Goal: Task Accomplishment & Management: Use online tool/utility

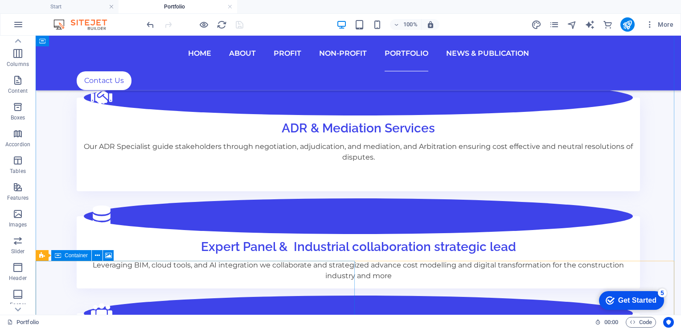
scroll to position [746, 0]
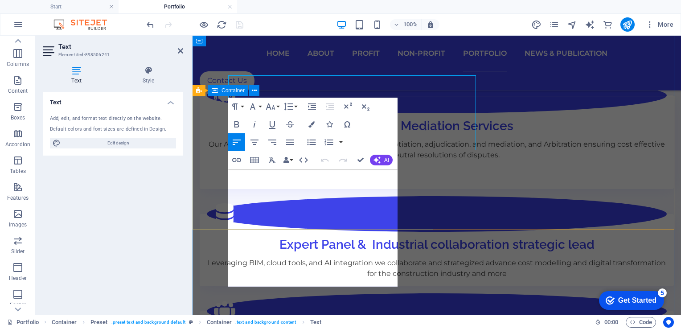
scroll to position [821, 0]
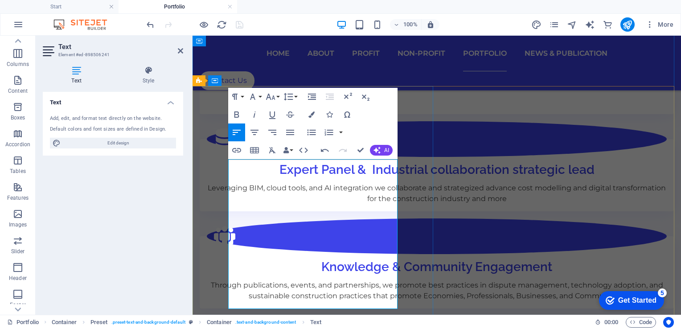
scroll to position [866, 0]
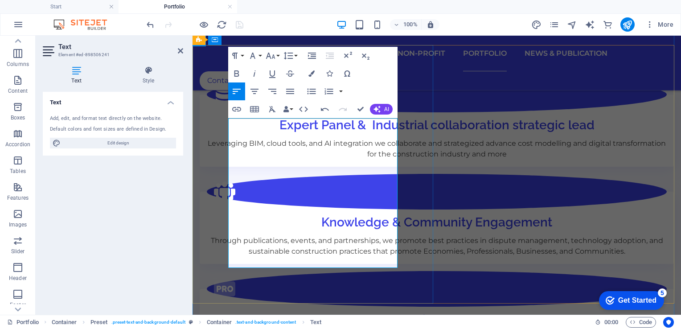
scroll to position [910, 0]
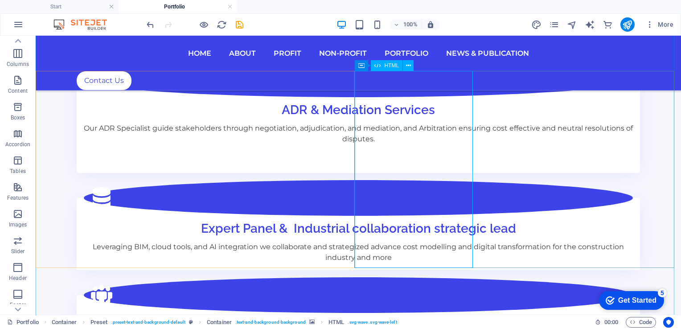
scroll to position [746, 0]
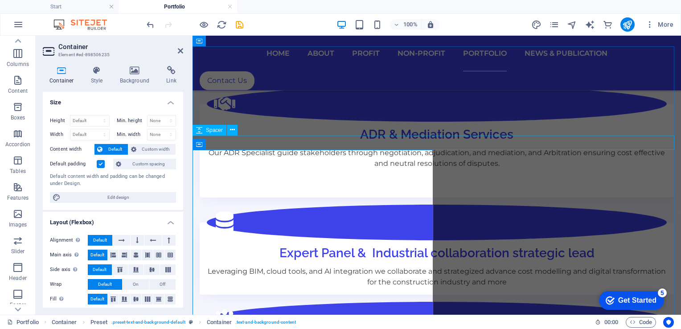
scroll to position [732, 0]
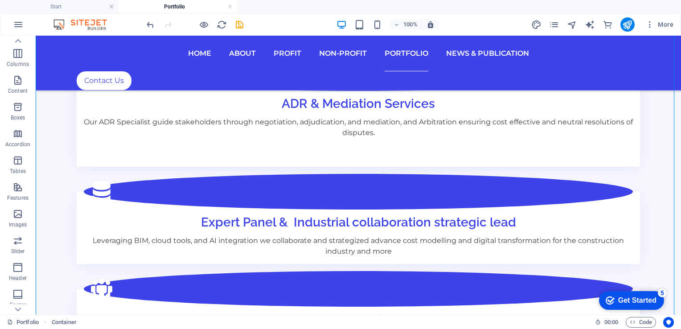
scroll to position [766, 0]
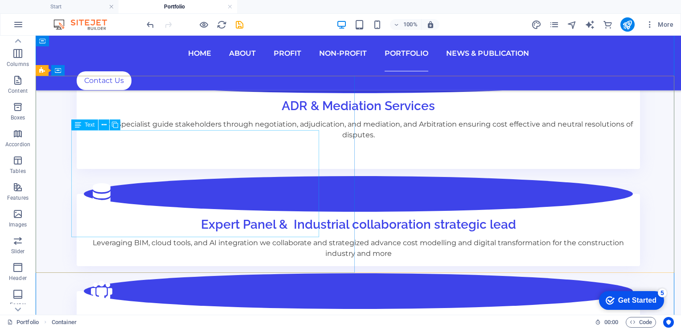
drag, startPoint x: 254, startPoint y: 167, endPoint x: 96, endPoint y: 167, distance: 157.4
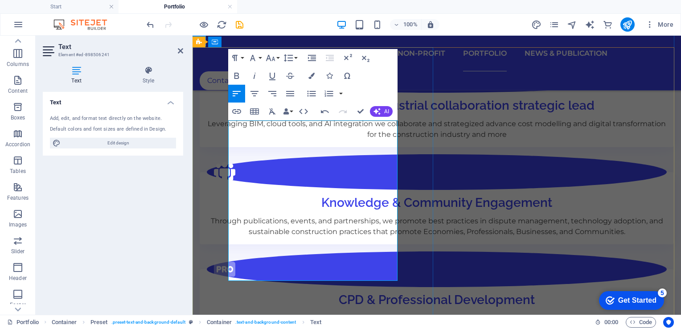
scroll to position [886, 0]
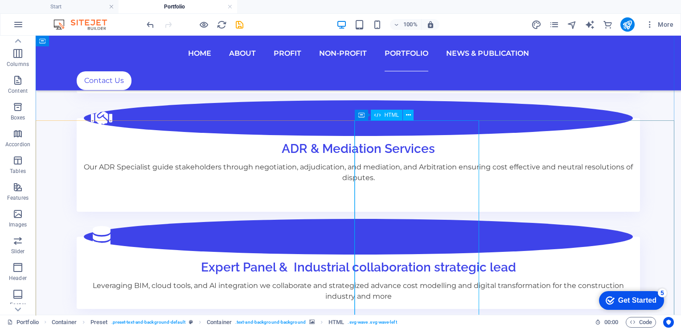
scroll to position [722, 0]
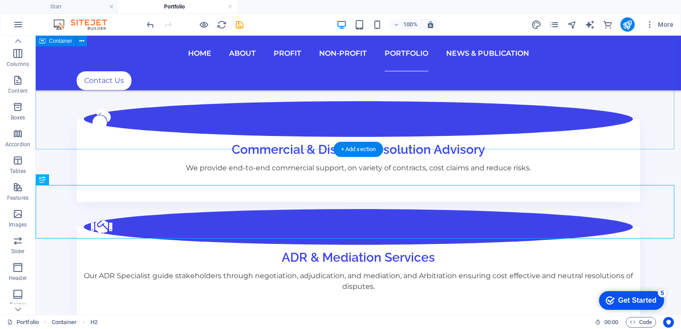
scroll to position [588, 0]
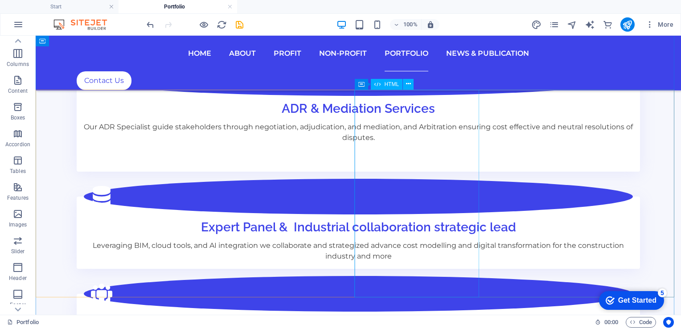
scroll to position [766, 0]
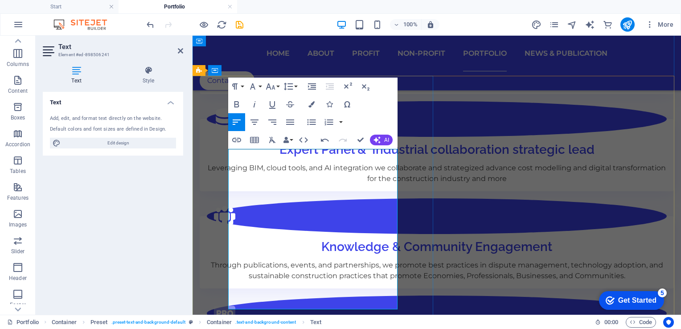
drag, startPoint x: 345, startPoint y: 208, endPoint x: 377, endPoint y: 211, distance: 32.2
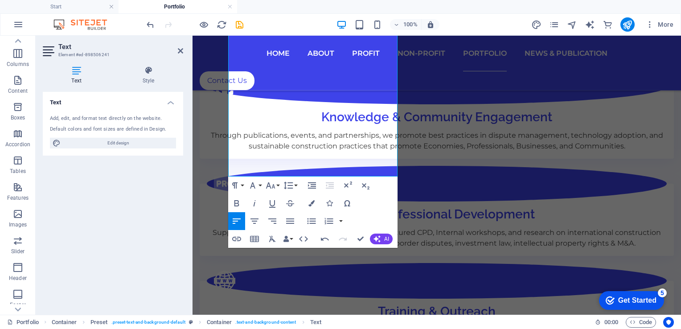
scroll to position [975, 0]
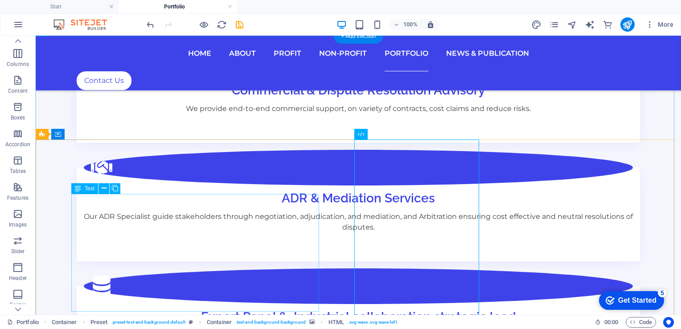
scroll to position [613, 0]
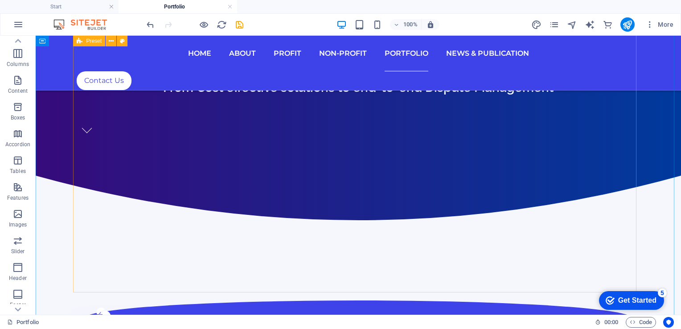
scroll to position [391, 0]
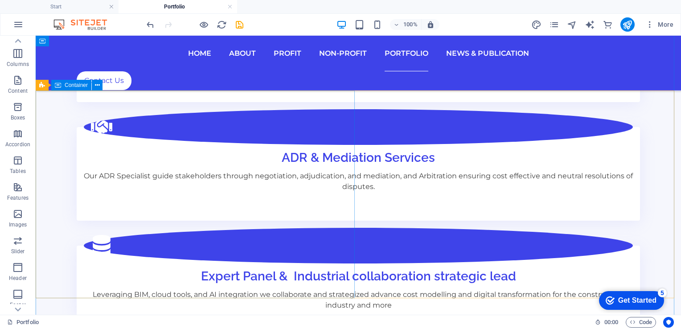
scroll to position [713, 0]
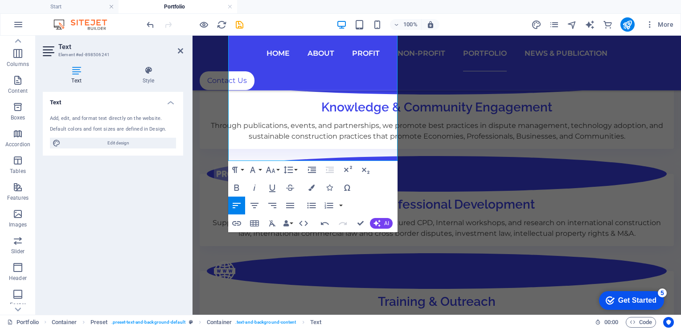
scroll to position [990, 0]
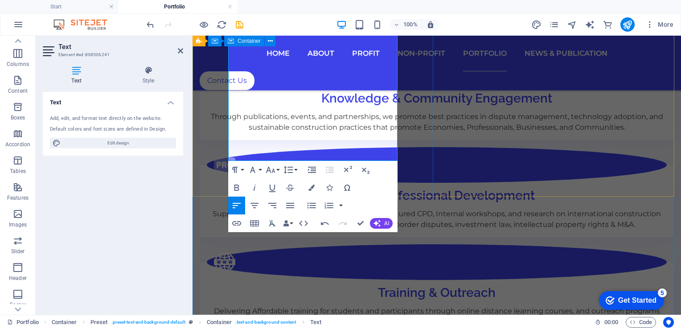
drag, startPoint x: 229, startPoint y: 208, endPoint x: 336, endPoint y: 173, distance: 112.6
copy div "We provide integrated financial planning, cost control, and strategic business …"
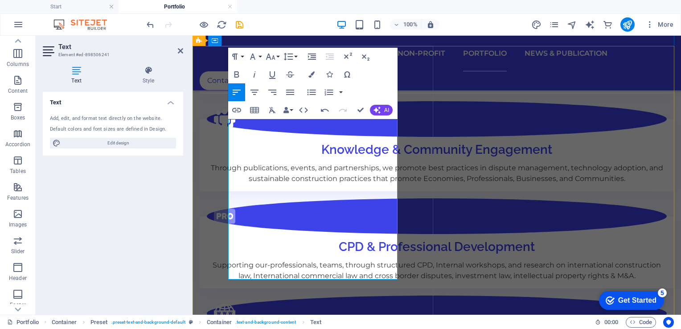
scroll to position [945, 0]
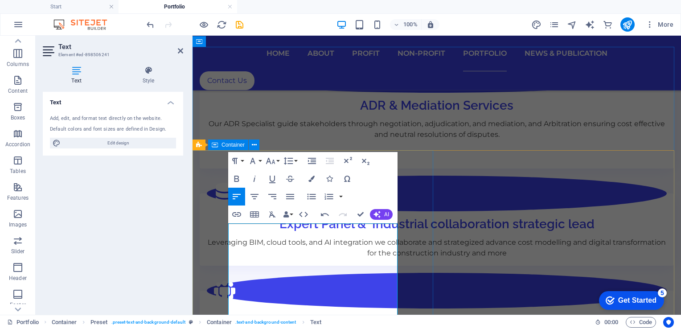
scroll to position [811, 0]
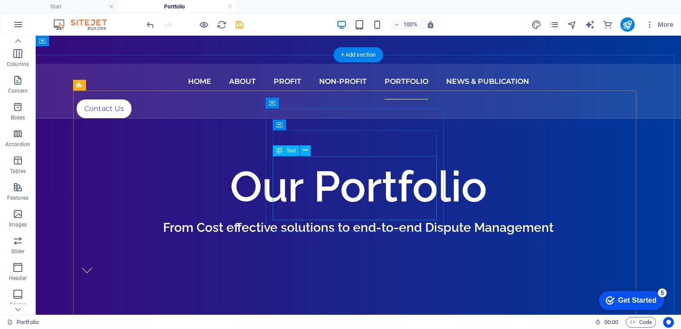
scroll to position [291, 0]
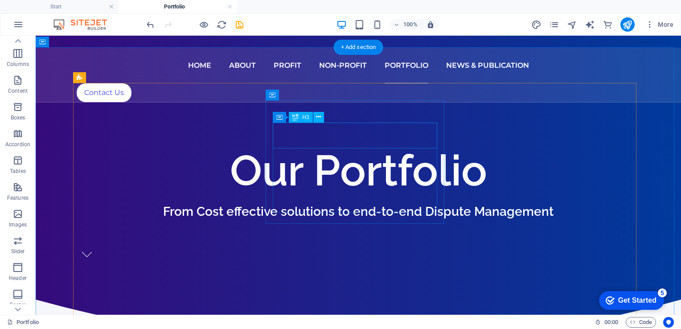
scroll to position [312, 0]
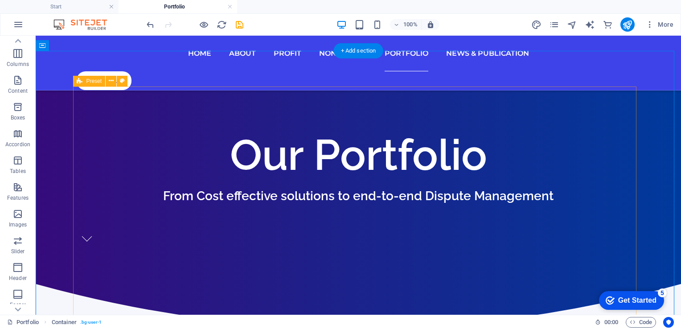
scroll to position [333, 0]
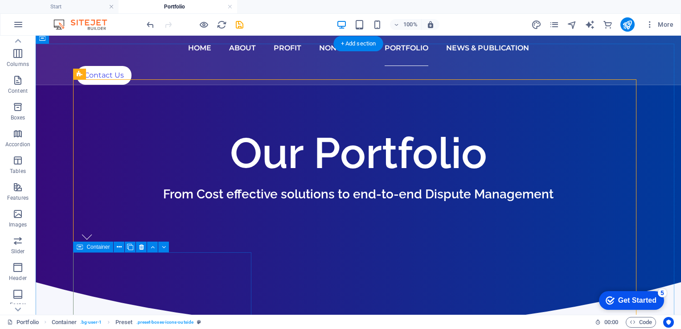
scroll to position [314, 0]
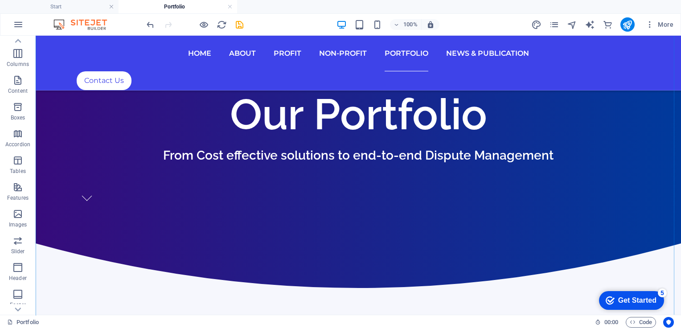
scroll to position [401, 0]
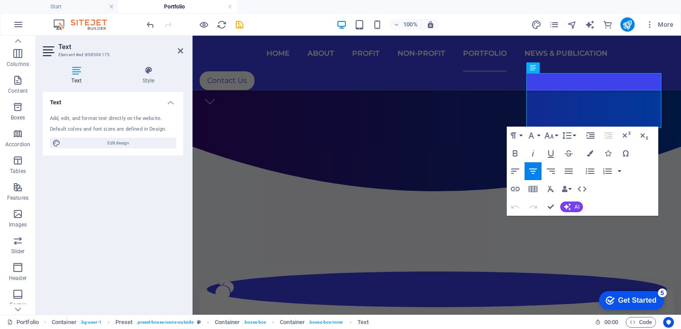
scroll to position [459, 0]
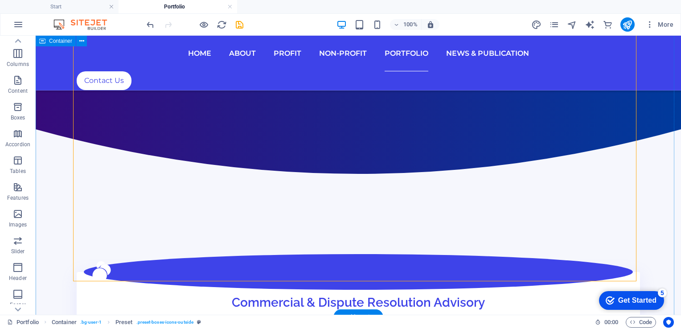
scroll to position [466, 0]
